Goal: Information Seeking & Learning: Learn about a topic

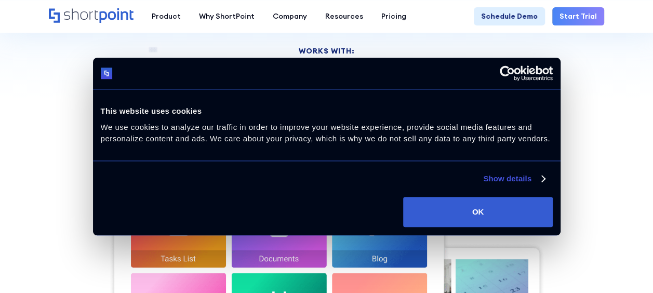
scroll to position [260, 0]
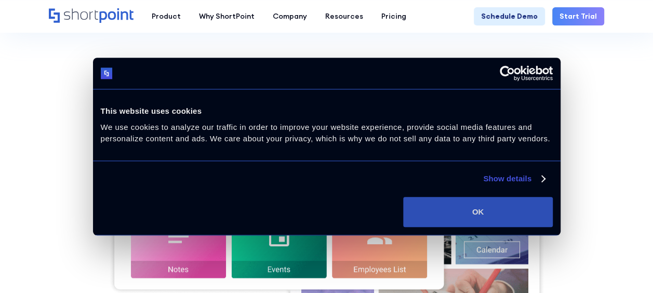
click at [499, 204] on button "OK" at bounding box center [477, 212] width 149 height 30
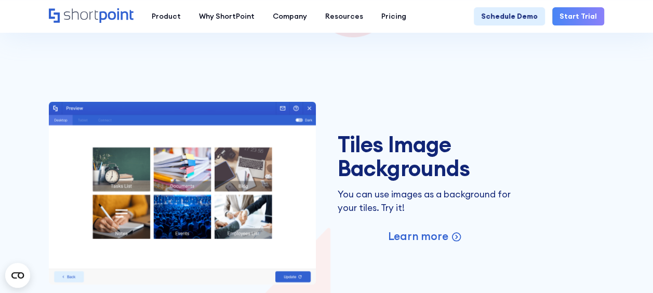
scroll to position [1507, 0]
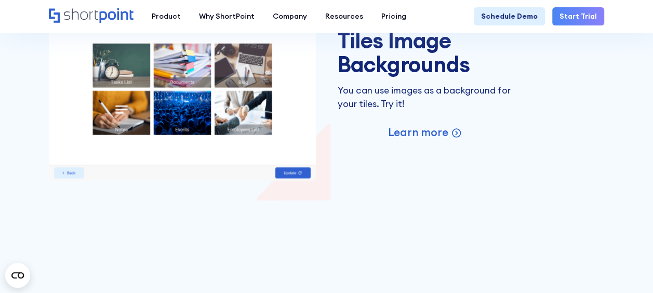
scroll to position [1507, 0]
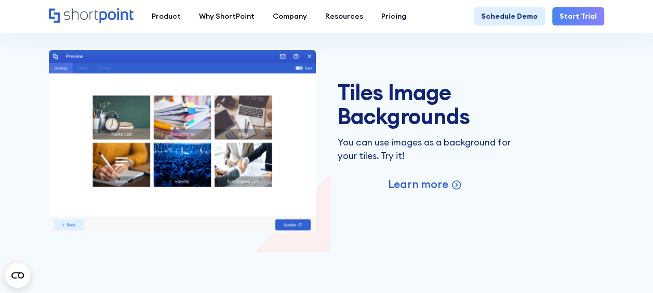
click at [415, 81] on h3 "Tiles Image Backgrounds" at bounding box center [425, 105] width 175 height 48
click at [407, 177] on p "Learn more" at bounding box center [418, 184] width 60 height 14
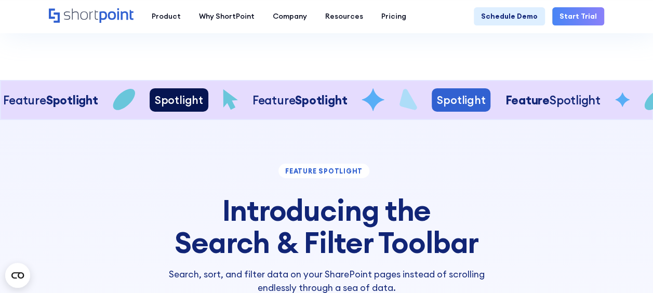
scroll to position [2183, 0]
